Goal: Task Accomplishment & Management: Use online tool/utility

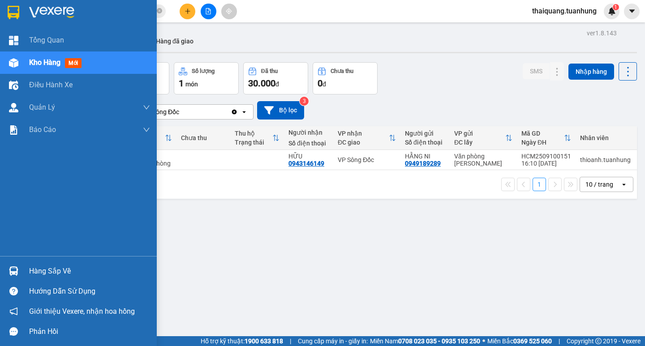
click at [37, 276] on div "Hàng sắp về" at bounding box center [89, 271] width 121 height 13
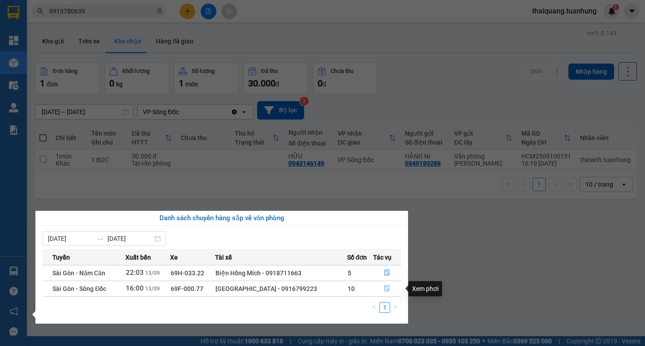
click at [384, 289] on icon "file-done" at bounding box center [386, 289] width 5 height 6
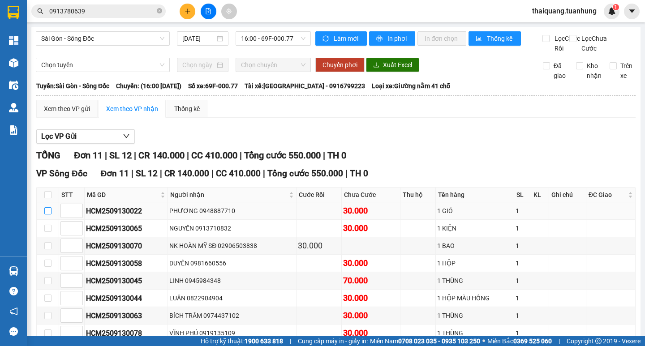
click at [46, 215] on input "checkbox" at bounding box center [47, 210] width 7 height 7
checkbox input "true"
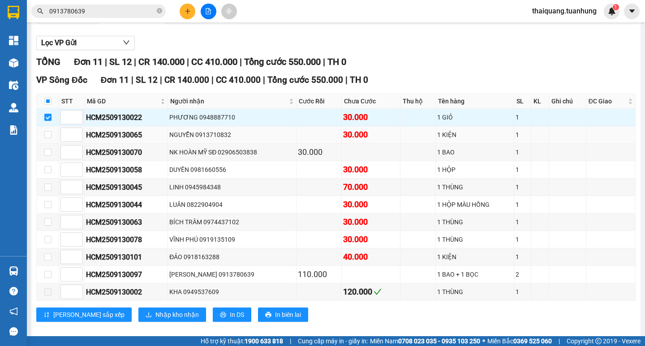
scroll to position [95, 0]
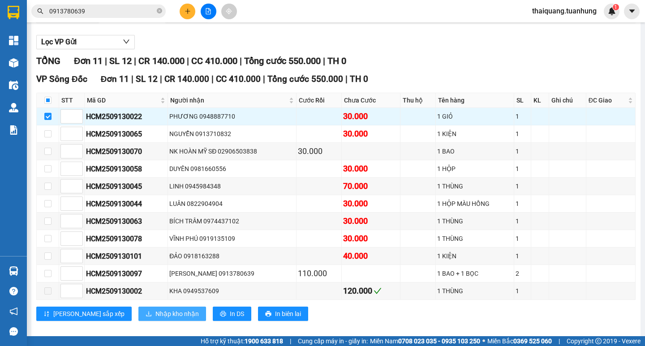
click at [155, 319] on span "Nhập kho nhận" at bounding box center [176, 314] width 43 height 10
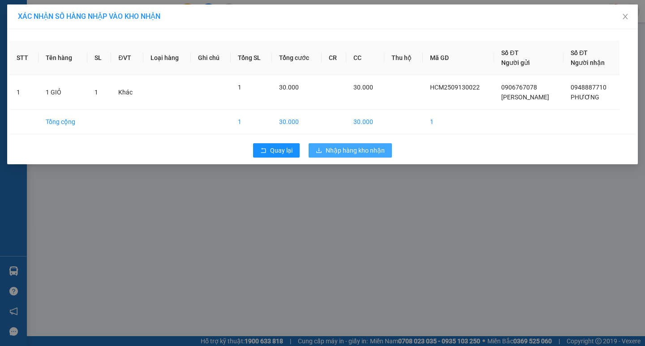
click at [350, 150] on span "Nhập hàng kho nhận" at bounding box center [355, 151] width 59 height 10
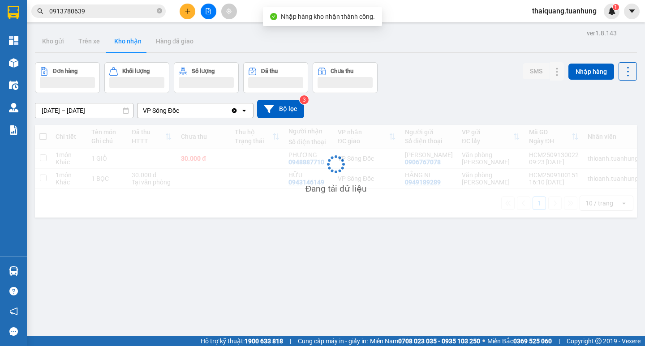
scroll to position [41, 0]
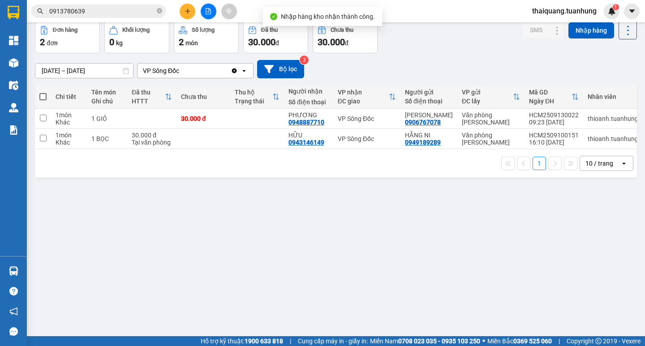
click at [475, 50] on div "Đơn hàng 2 đơn Khối lượng 0 kg Số lượng 2 món Đã thu 30.000 đ Chưa thu 30.000 đ…" at bounding box center [336, 37] width 602 height 32
click at [397, 53] on div "[DATE] – [DATE] Press the down arrow key to interact with the calendar and sele…" at bounding box center [336, 69] width 602 height 32
drag, startPoint x: 345, startPoint y: 203, endPoint x: 352, endPoint y: 181, distance: 23.2
click at [347, 190] on div "ver 1.8.143 Kho gửi Trên xe Kho nhận Hàng đã giao Đơn hàng 2 đơn Khối lượng 0 k…" at bounding box center [335, 159] width 609 height 346
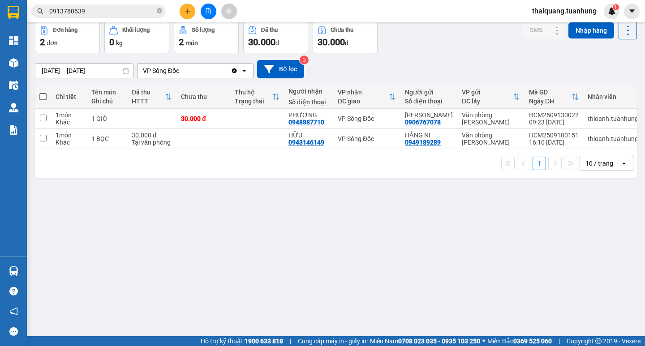
click at [417, 45] on div "Đơn hàng 2 đơn Khối lượng 0 kg Số lượng 2 món Đã thu 30.000 đ Chưa thu 30.000 đ…" at bounding box center [336, 37] width 602 height 32
click at [439, 66] on div "[DATE] – [DATE] Press the down arrow key to interact with the calendar and sele…" at bounding box center [336, 69] width 602 height 18
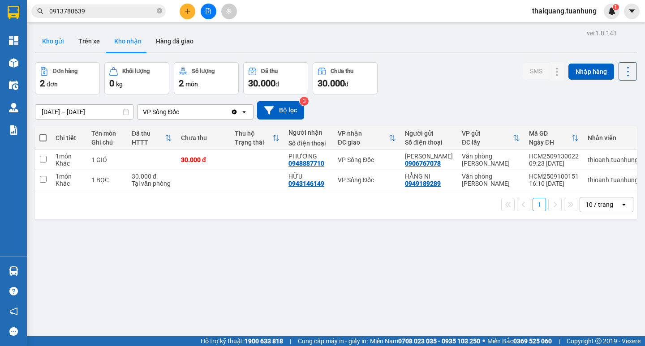
click at [63, 47] on button "Kho gửi" at bounding box center [53, 41] width 36 height 22
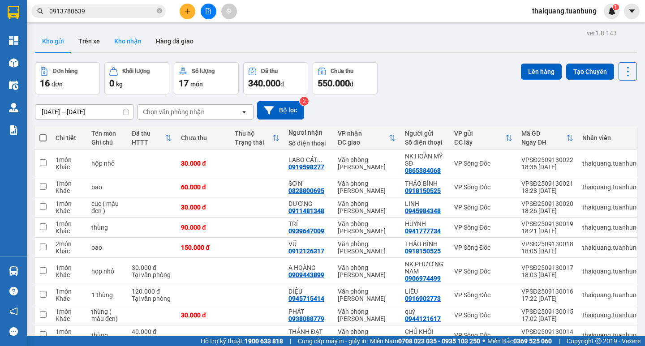
click at [117, 39] on button "Kho nhận" at bounding box center [128, 41] width 42 height 22
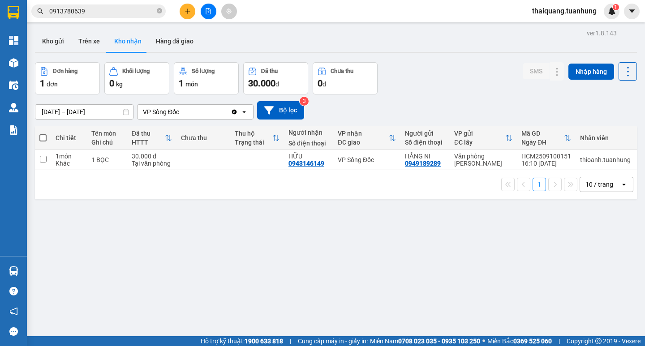
scroll to position [41, 0]
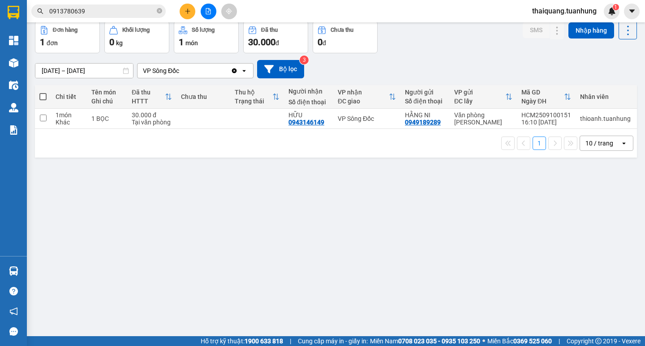
click at [435, 64] on div "[DATE] – [DATE] Press the down arrow key to interact with the calendar and sele…" at bounding box center [336, 69] width 602 height 18
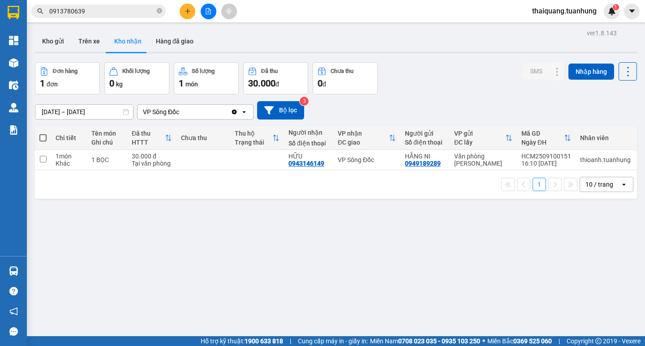
click at [435, 79] on div "Đơn hàng 1 đơn Khối lượng 0 kg Số lượng 1 món Đã thu 30.000 đ Chưa thu 0 đ SMS …" at bounding box center [336, 78] width 602 height 32
click at [157, 36] on button "Hàng đã giao" at bounding box center [175, 41] width 52 height 22
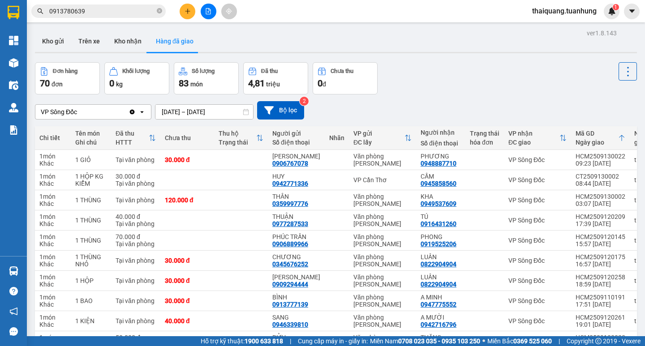
click at [441, 88] on div "Đơn hàng 70 đơn Khối lượng 0 kg Số lượng 83 món Đã thu 4,81 triệu Chưa thu 0 đ" at bounding box center [336, 78] width 602 height 32
click at [443, 72] on div "Đơn hàng 70 đơn Khối lượng 0 kg Số lượng 83 món Đã thu 4,81 triệu Chưa thu 0 đ" at bounding box center [336, 78] width 602 height 32
click at [428, 71] on div "Đơn hàng 70 đơn Khối lượng 0 kg Số lượng 83 món Đã thu 4,81 triệu Chưa thu 0 đ" at bounding box center [336, 78] width 602 height 32
click at [444, 79] on div "Đơn hàng 70 đơn Khối lượng 0 kg Số lượng 83 món Đã thu 4,81 triệu Chưa thu 0 đ" at bounding box center [336, 78] width 602 height 32
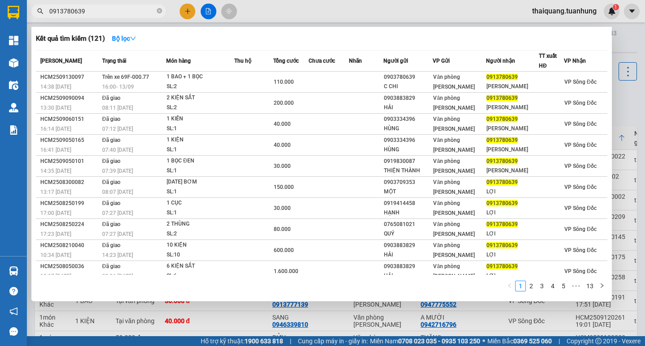
click at [113, 13] on input "0913780639" at bounding box center [102, 11] width 106 height 10
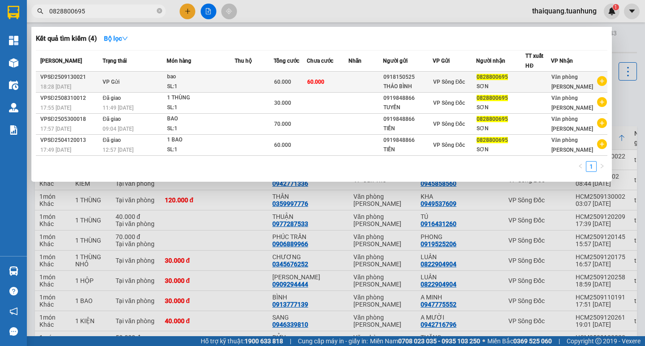
type input "0828800695"
click at [349, 83] on td "60.000" at bounding box center [328, 82] width 42 height 21
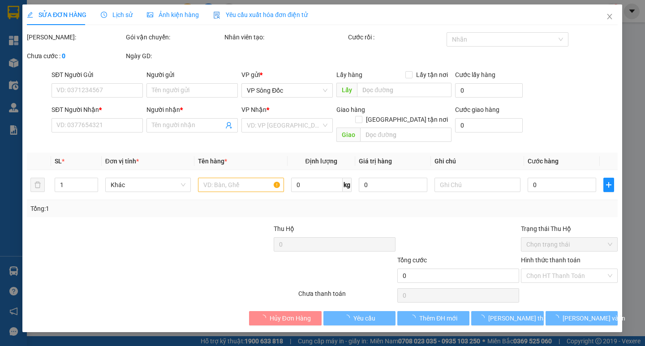
type input "0918150525"
type input "THẢO BÌNH"
type input "0828800695"
type input "SƠN"
type input "60.000"
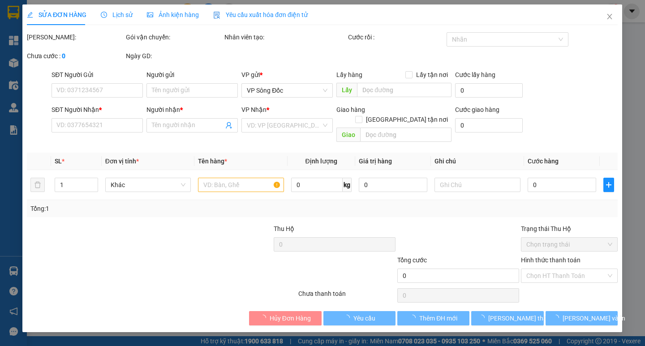
type input "60.000"
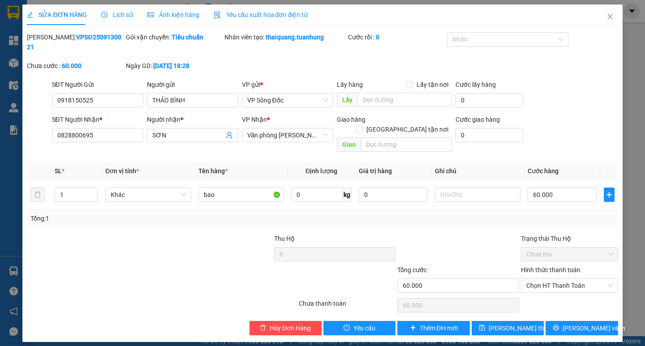
click at [549, 85] on div "SĐT Người Gửi 0918150525 Người gửi THẢO BÌNH VP gửi * VP Sông Đốc Lấy hàng Lấy …" at bounding box center [335, 95] width 570 height 31
click at [608, 18] on icon "close" at bounding box center [610, 16] width 7 height 7
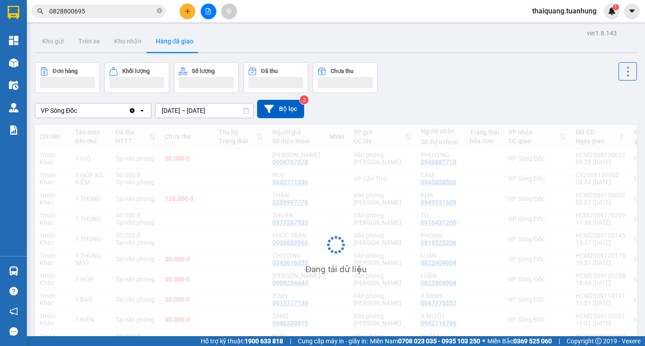
click at [427, 67] on div "Đơn hàng Khối lượng Số lượng Đã thu Chưa thu" at bounding box center [336, 77] width 602 height 31
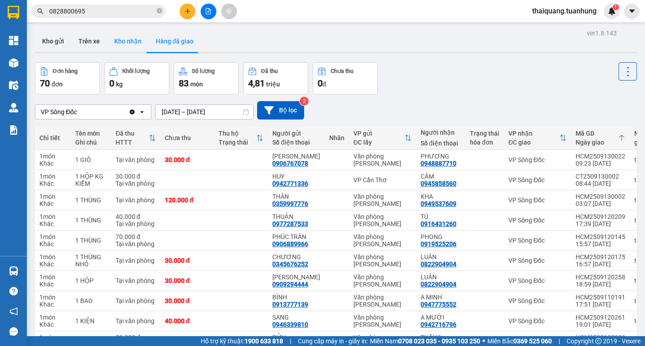
click at [140, 48] on button "Kho nhận" at bounding box center [128, 41] width 42 height 22
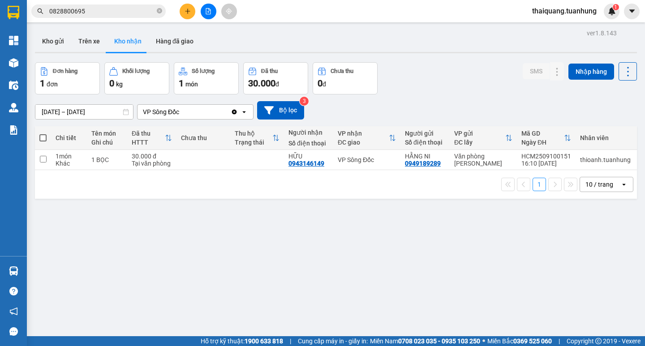
click at [437, 69] on div "Đơn hàng 1 đơn Khối lượng 0 kg Số lượng 1 món Đã thu 30.000 đ Chưa thu 0 đ SMS …" at bounding box center [336, 78] width 602 height 32
click at [48, 47] on button "Kho gửi" at bounding box center [53, 41] width 36 height 22
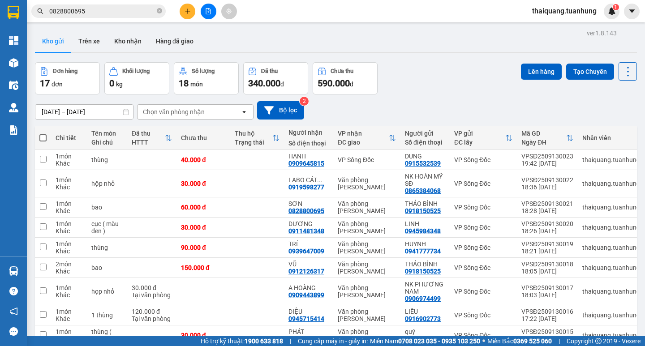
click at [466, 86] on div "Đơn hàng 17 đơn Khối lượng 0 kg Số lượng 18 món Đã thu 340.000 đ Chưa thu 590.0…" at bounding box center [336, 78] width 602 height 32
click at [425, 71] on div "Đơn hàng 17 đơn Khối lượng 0 kg Số lượng 18 món Đã thu 340.000 đ Chưa thu 590.0…" at bounding box center [336, 78] width 602 height 32
click at [126, 37] on button "Kho nhận" at bounding box center [128, 41] width 42 height 22
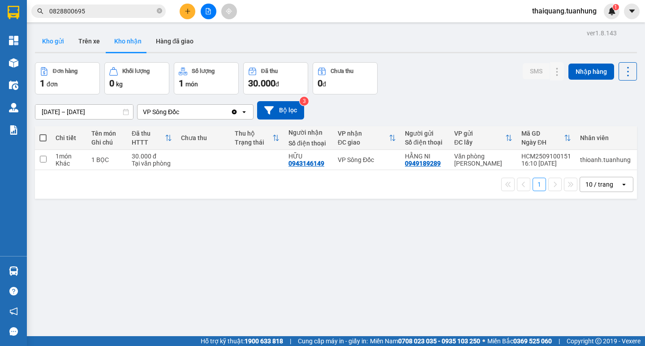
click at [53, 45] on button "Kho gửi" at bounding box center [53, 41] width 36 height 22
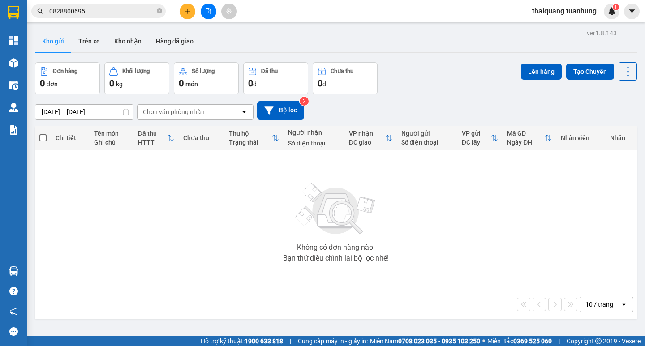
click at [427, 67] on div "Đơn hàng 0 đơn Khối lượng 0 kg Số lượng 0 món Đã thu 0 đ Chưa thu 0 đ Lên hàng …" at bounding box center [336, 78] width 602 height 32
